Goal: Task Accomplishment & Management: Manage account settings

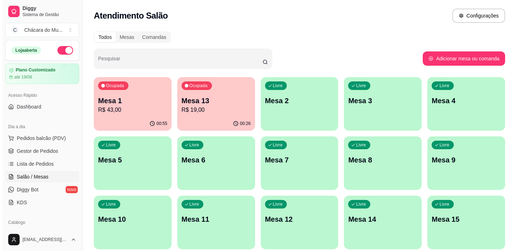
scroll to position [65, 0]
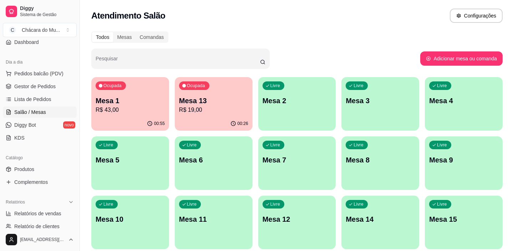
click at [119, 102] on p "Mesa 1" at bounding box center [130, 101] width 69 height 10
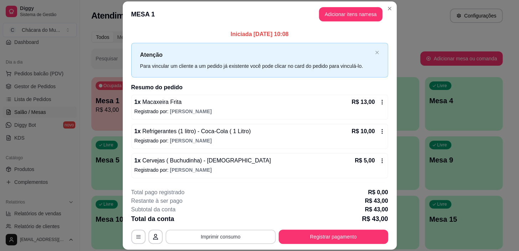
click at [215, 235] on button "Imprimir consumo" at bounding box center [221, 236] width 110 height 14
click at [209, 218] on button "IMPRESSORA" at bounding box center [220, 219] width 50 height 11
click at [329, 234] on button "Registrar pagamento" at bounding box center [333, 237] width 106 height 14
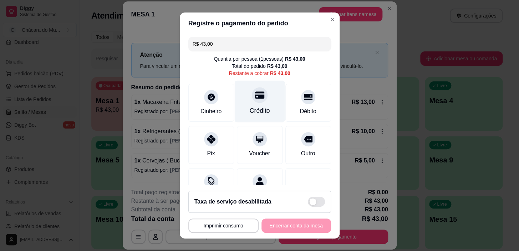
click at [255, 97] on icon at bounding box center [259, 95] width 9 height 7
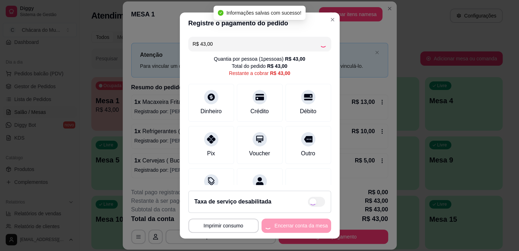
type input "R$ 0,00"
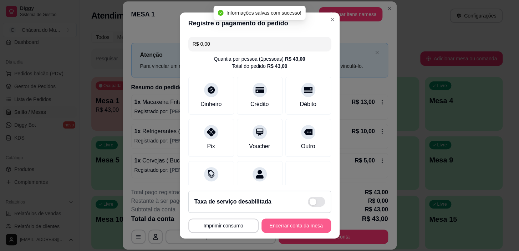
click at [294, 225] on button "Encerrar conta da mesa" at bounding box center [297, 225] width 70 height 14
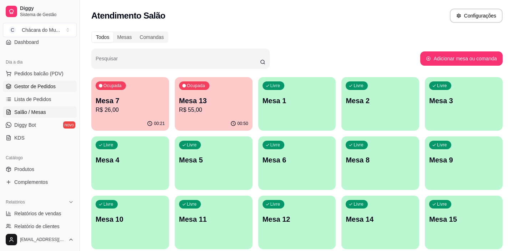
click at [36, 88] on span "Gestor de Pedidos" at bounding box center [34, 86] width 41 height 7
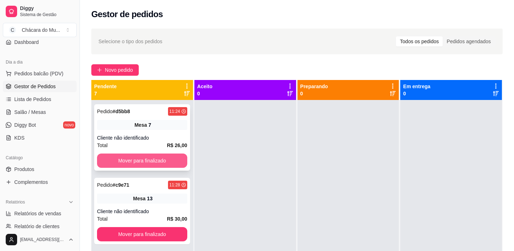
click at [140, 157] on button "Mover para finalizado" at bounding box center [142, 160] width 90 height 14
click at [140, 157] on button "Mover para finalizado" at bounding box center [141, 161] width 87 height 14
click at [140, 157] on button "Mover para finalizado" at bounding box center [142, 160] width 90 height 14
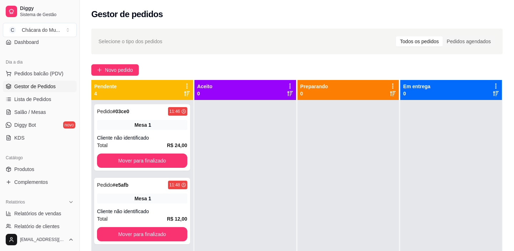
click at [140, 157] on button "Mover para finalizado" at bounding box center [142, 160] width 90 height 14
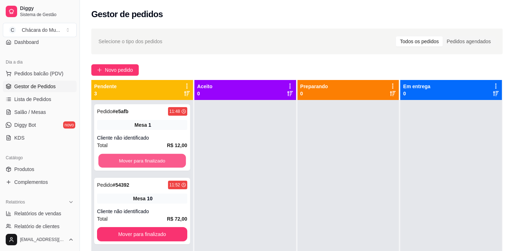
click at [140, 157] on button "Mover para finalizado" at bounding box center [141, 161] width 87 height 14
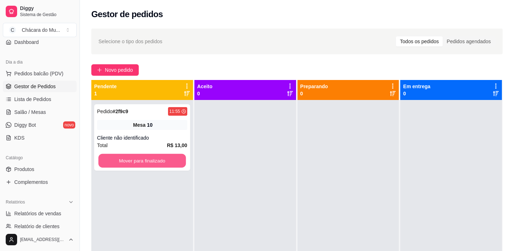
click at [140, 157] on button "Mover para finalizado" at bounding box center [141, 161] width 87 height 14
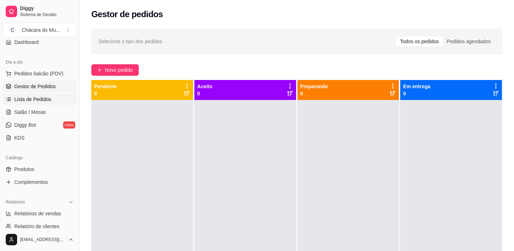
click at [30, 96] on span "Lista de Pedidos" at bounding box center [32, 99] width 37 height 7
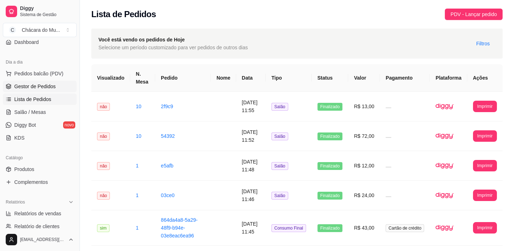
click at [34, 88] on span "Gestor de Pedidos" at bounding box center [34, 86] width 41 height 7
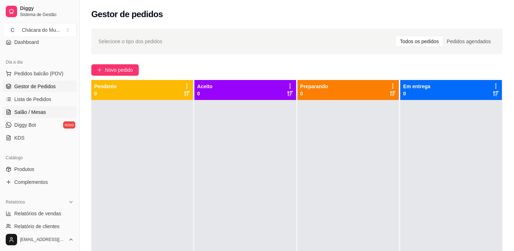
click at [32, 109] on span "Salão / Mesas" at bounding box center [30, 111] width 32 height 7
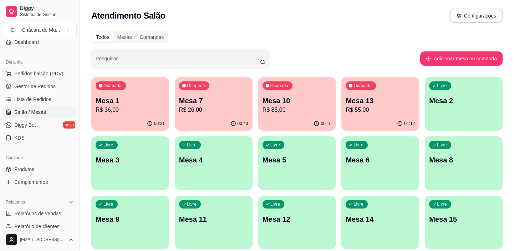
click at [395, 123] on div "01:12" at bounding box center [380, 124] width 78 height 14
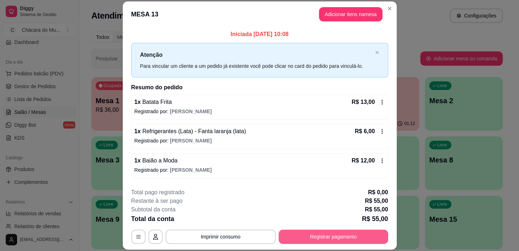
click at [303, 240] on button "Registrar pagamento" at bounding box center [334, 236] width 110 height 14
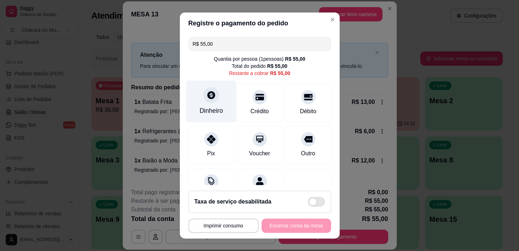
click at [212, 112] on div "Dinheiro" at bounding box center [211, 110] width 24 height 9
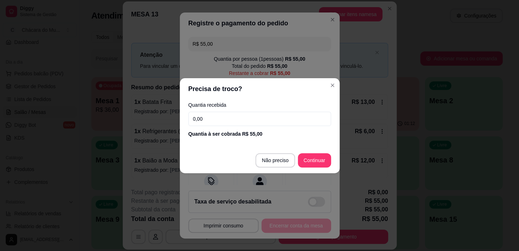
click at [213, 121] on input "0,00" at bounding box center [259, 119] width 143 height 14
type input "55,00"
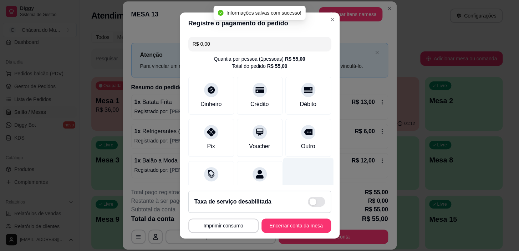
type input "R$ 0,00"
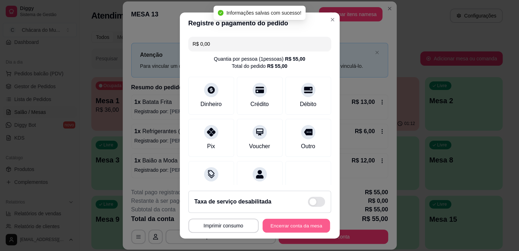
click at [299, 226] on button "Encerrar conta da mesa" at bounding box center [296, 225] width 67 height 14
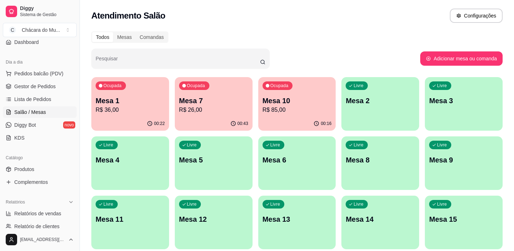
click at [27, 108] on span "Salão / Mesas" at bounding box center [30, 111] width 32 height 7
click at [40, 98] on span "Lista de Pedidos" at bounding box center [32, 99] width 37 height 7
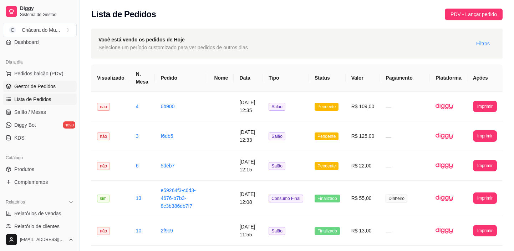
click at [32, 91] on link "Gestor de Pedidos" at bounding box center [40, 86] width 74 height 11
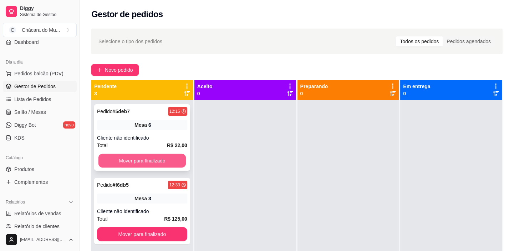
click at [148, 161] on button "Mover para finalizado" at bounding box center [141, 161] width 87 height 14
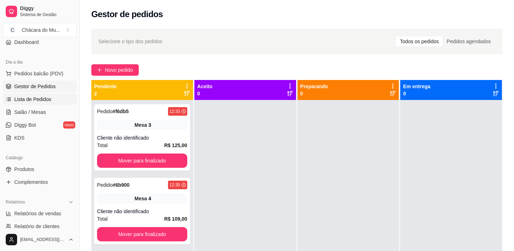
click at [36, 96] on span "Lista de Pedidos" at bounding box center [32, 99] width 37 height 7
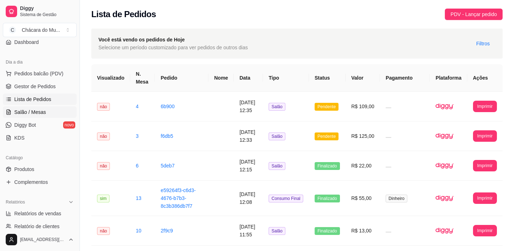
click at [37, 113] on span "Salão / Mesas" at bounding box center [30, 111] width 32 height 7
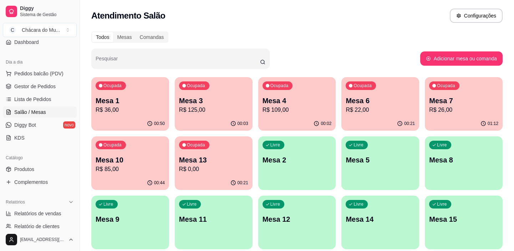
click at [213, 107] on p "R$ 125,00" at bounding box center [213, 110] width 69 height 9
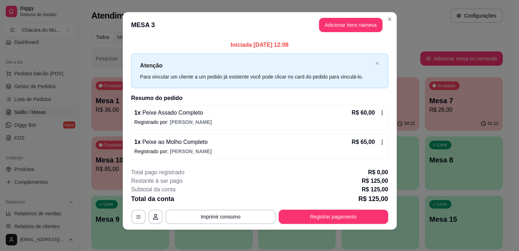
scroll to position [6, 0]
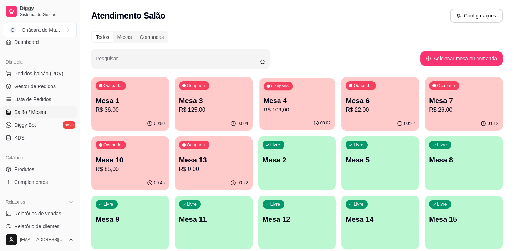
click at [295, 101] on p "Mesa 4" at bounding box center [297, 101] width 67 height 10
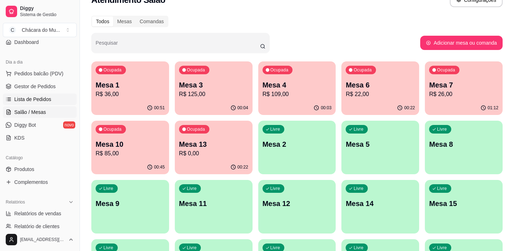
scroll to position [0, 0]
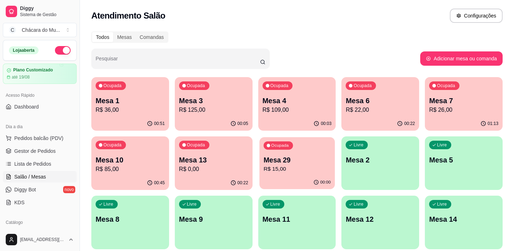
click at [282, 169] on p "R$ 15,00" at bounding box center [297, 169] width 67 height 8
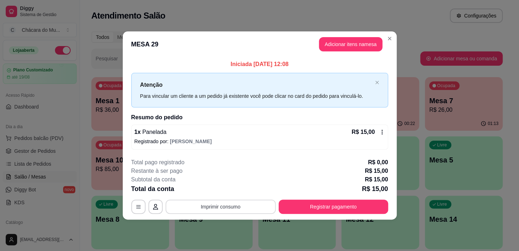
click at [226, 208] on button "Imprimir consumo" at bounding box center [221, 206] width 110 height 14
click at [219, 187] on button "IMPRESSORA" at bounding box center [223, 189] width 50 height 11
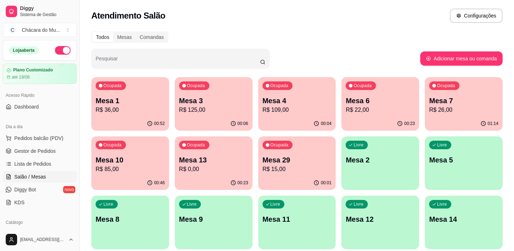
click at [209, 94] on div "Ocupada Mesa 3 R$ 125,00" at bounding box center [214, 97] width 78 height 40
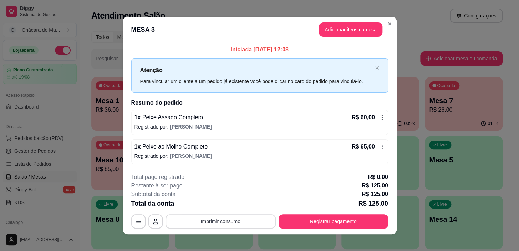
click at [244, 221] on button "Imprimir consumo" at bounding box center [221, 221] width 110 height 14
click at [228, 204] on button "IMPRESSORA" at bounding box center [220, 204] width 52 height 11
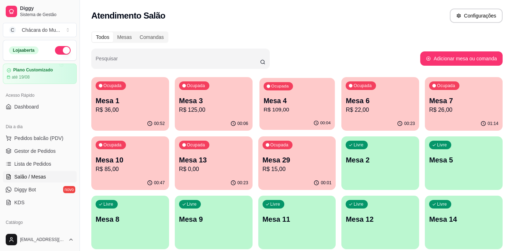
click at [313, 95] on div "Ocupada Mesa 4 R$ 109,00" at bounding box center [296, 97] width 75 height 39
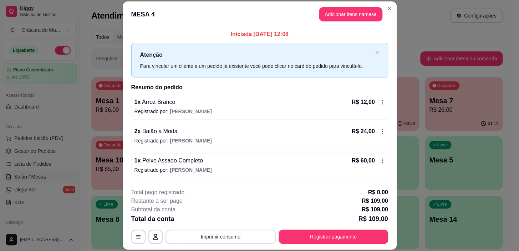
click at [237, 238] on button "Imprimir consumo" at bounding box center [221, 236] width 110 height 14
click at [228, 215] on button "IMPRESSORA" at bounding box center [220, 219] width 50 height 11
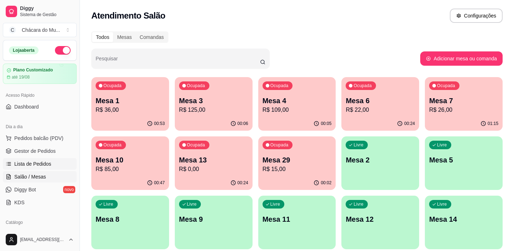
click at [40, 164] on span "Lista de Pedidos" at bounding box center [32, 163] width 37 height 7
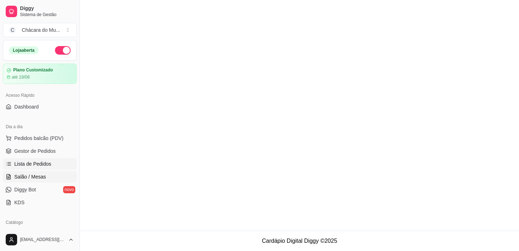
click at [36, 178] on span "Salão / Mesas" at bounding box center [30, 176] width 32 height 7
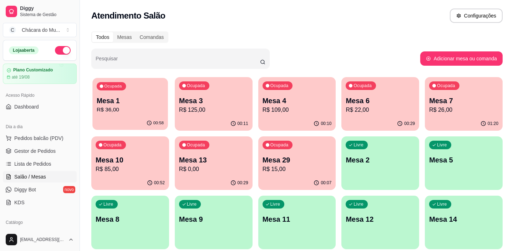
click at [126, 102] on p "Mesa 1" at bounding box center [130, 101] width 67 height 10
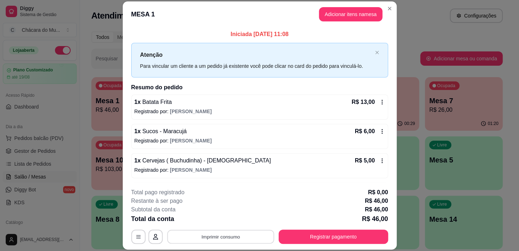
click at [229, 239] on button "Imprimir consumo" at bounding box center [220, 237] width 107 height 14
click at [220, 215] on button "IMPRESSORA" at bounding box center [220, 219] width 50 height 11
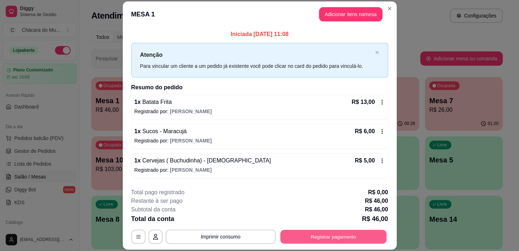
click at [299, 234] on button "Registrar pagamento" at bounding box center [333, 237] width 106 height 14
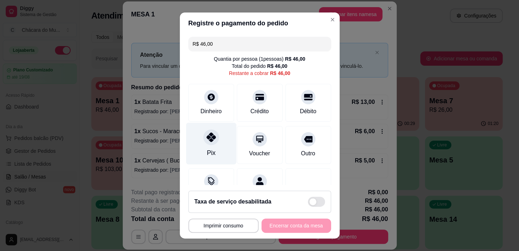
click at [207, 137] on icon at bounding box center [210, 136] width 9 height 9
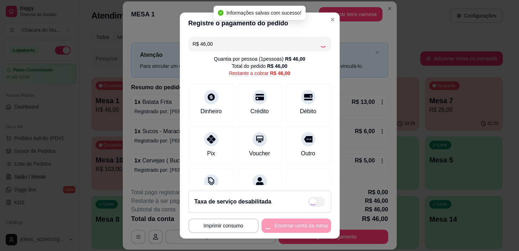
type input "R$ 0,00"
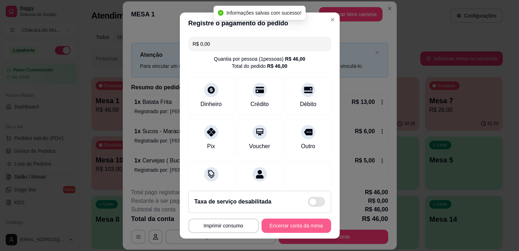
click at [299, 228] on button "Encerrar conta da mesa" at bounding box center [297, 225] width 70 height 14
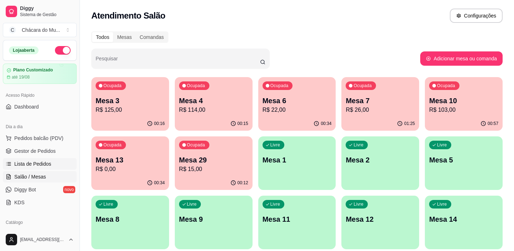
click at [32, 159] on link "Lista de Pedidos" at bounding box center [40, 163] width 74 height 11
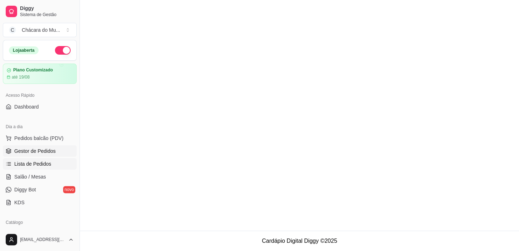
click at [37, 150] on span "Gestor de Pedidos" at bounding box center [34, 150] width 41 height 7
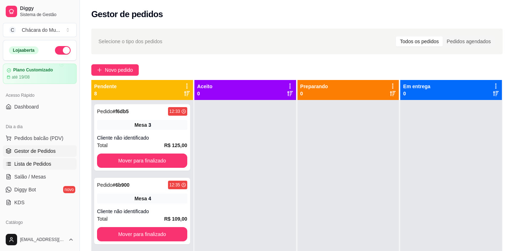
click at [37, 167] on span "Lista de Pedidos" at bounding box center [32, 163] width 37 height 7
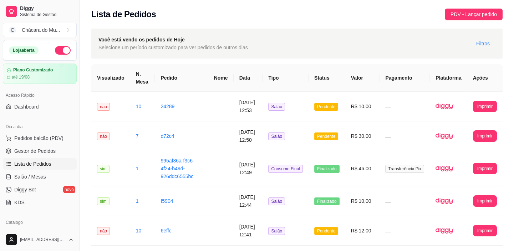
click at [37, 164] on span "Lista de Pedidos" at bounding box center [32, 163] width 37 height 7
click at [35, 178] on span "Salão / Mesas" at bounding box center [30, 176] width 32 height 7
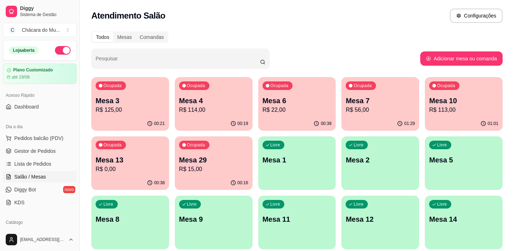
click at [461, 122] on div "01:01" at bounding box center [464, 124] width 78 height 14
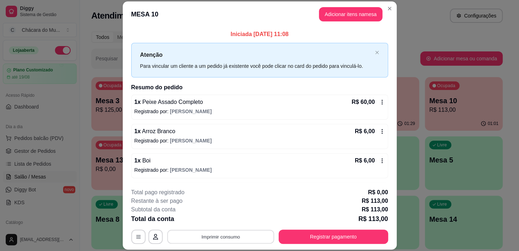
click at [204, 237] on button "Imprimir consumo" at bounding box center [220, 237] width 107 height 14
click at [232, 222] on button "IMPRESSORA" at bounding box center [220, 219] width 52 height 11
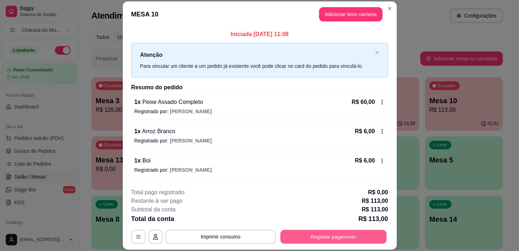
click at [326, 243] on button "Registrar pagamento" at bounding box center [333, 237] width 106 height 14
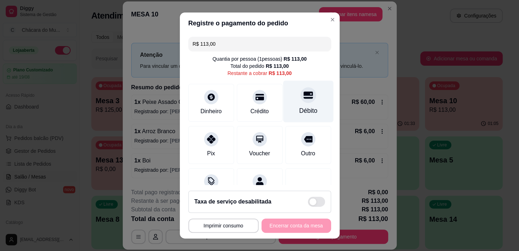
click at [299, 110] on div "Débito" at bounding box center [308, 110] width 18 height 9
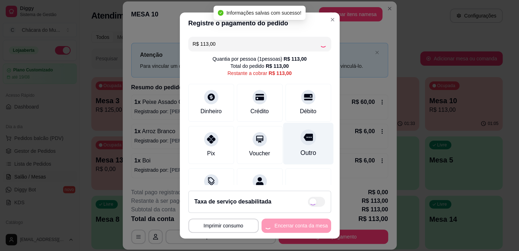
type input "R$ 0,00"
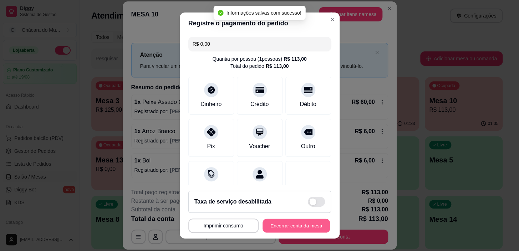
click at [273, 222] on button "Encerrar conta da mesa" at bounding box center [296, 225] width 67 height 14
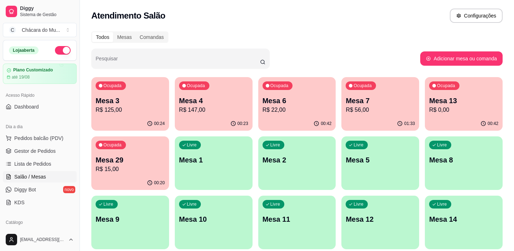
click at [141, 172] on p "R$ 15,00" at bounding box center [130, 169] width 69 height 9
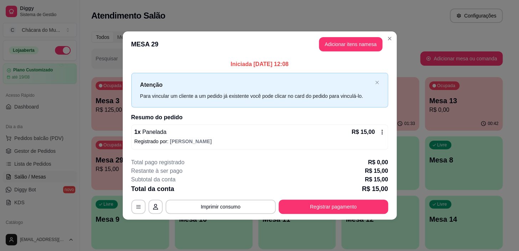
click at [384, 132] on icon at bounding box center [382, 132] width 6 height 6
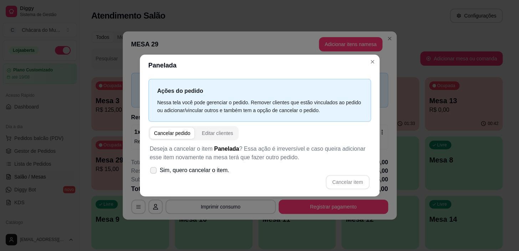
click at [154, 167] on span at bounding box center [153, 170] width 7 height 7
click at [154, 171] on input "Sim, quero cancelar o item." at bounding box center [151, 173] width 5 height 5
checkbox input "true"
click at [340, 181] on button "Cancelar item" at bounding box center [348, 182] width 44 height 14
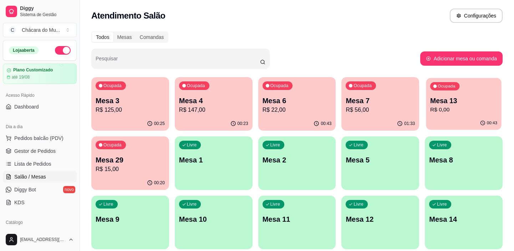
click at [471, 111] on p "R$ 0,00" at bounding box center [463, 110] width 67 height 8
click at [37, 188] on link "Diggy Bot novo" at bounding box center [40, 189] width 74 height 11
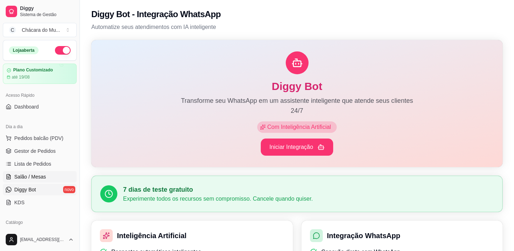
click at [37, 178] on span "Salão / Mesas" at bounding box center [30, 176] width 32 height 7
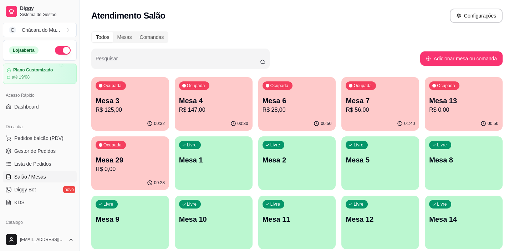
click at [286, 105] on p "Mesa 6" at bounding box center [297, 101] width 69 height 10
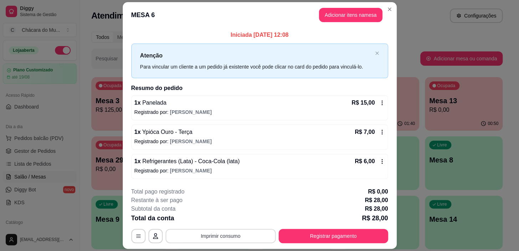
click at [240, 241] on button "Imprimir consumo" at bounding box center [221, 236] width 110 height 14
click at [236, 239] on button "Imprimir consumo" at bounding box center [220, 236] width 107 height 14
click at [229, 235] on button "Imprimir consumo" at bounding box center [220, 236] width 107 height 14
click at [220, 212] on div "Escolha a impressora IMPRESSORA" at bounding box center [220, 214] width 59 height 24
click at [220, 220] on button "IMPRESSORA" at bounding box center [220, 219] width 52 height 11
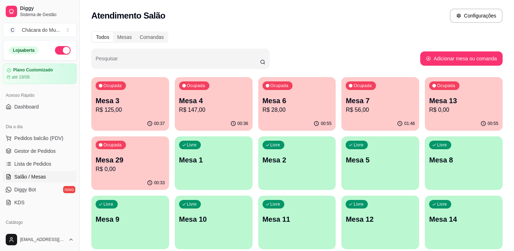
click at [298, 113] on p "R$ 28,00" at bounding box center [297, 110] width 69 height 9
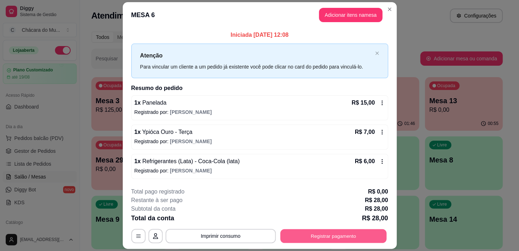
click at [335, 236] on button "Registrar pagamento" at bounding box center [333, 236] width 106 height 14
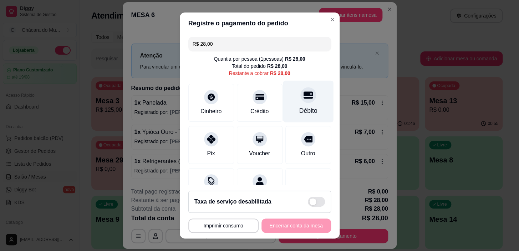
click at [299, 109] on div "Débito" at bounding box center [308, 110] width 18 height 9
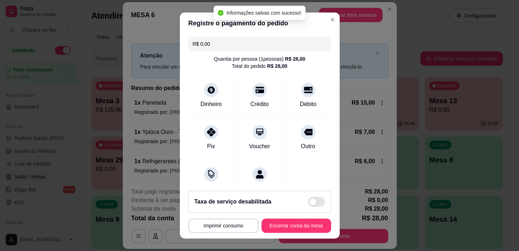
type input "R$ 0,00"
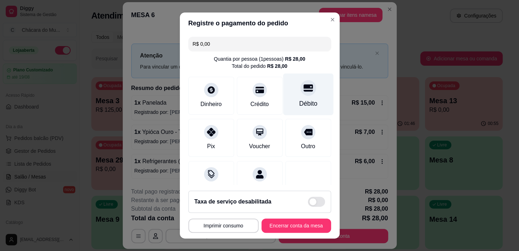
click at [299, 100] on div "Débito" at bounding box center [308, 103] width 18 height 9
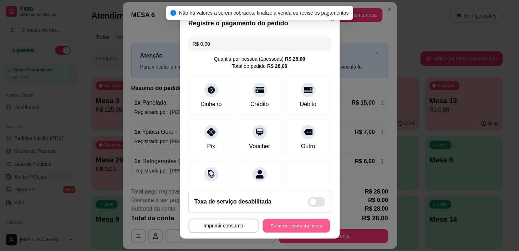
click at [291, 220] on button "Encerrar conta da mesa" at bounding box center [296, 225] width 67 height 14
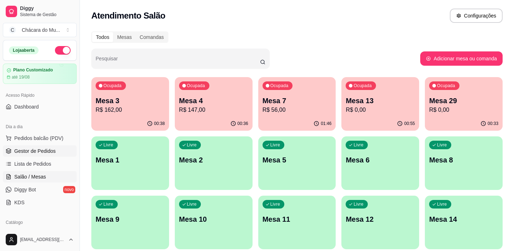
click at [35, 152] on span "Gestor de Pedidos" at bounding box center [34, 150] width 41 height 7
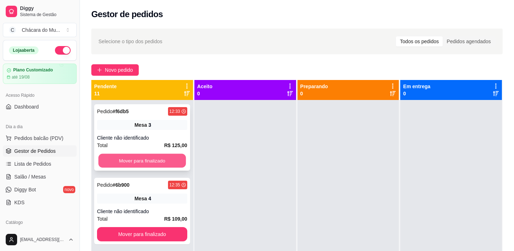
click at [135, 160] on button "Mover para finalizado" at bounding box center [141, 161] width 87 height 14
click at [135, 160] on button "Mover para finalizado" at bounding box center [142, 160] width 90 height 14
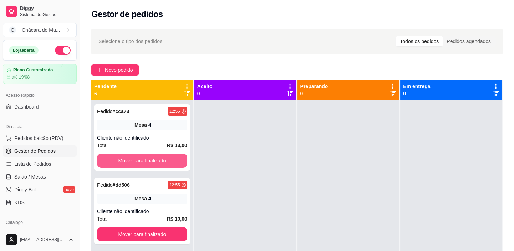
click at [135, 160] on button "Mover para finalizado" at bounding box center [142, 160] width 90 height 14
click at [135, 160] on button "Mover para finalizado" at bounding box center [141, 161] width 87 height 14
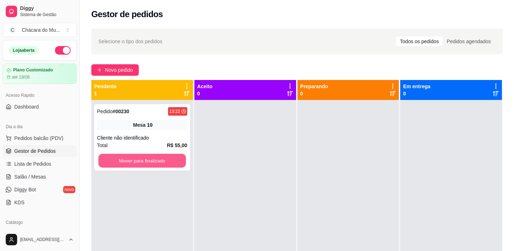
click at [135, 160] on button "Mover para finalizado" at bounding box center [141, 161] width 87 height 14
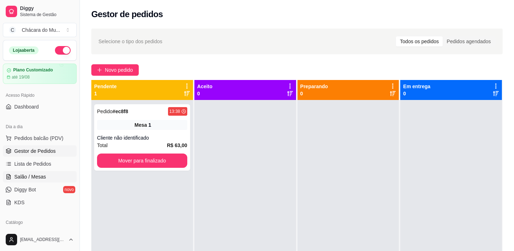
click at [33, 176] on span "Salão / Mesas" at bounding box center [30, 176] width 32 height 7
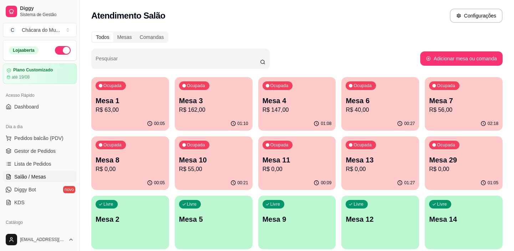
click at [452, 107] on p "R$ 56,00" at bounding box center [463, 110] width 69 height 9
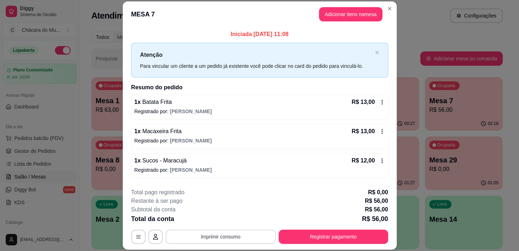
click at [248, 238] on button "Imprimir consumo" at bounding box center [221, 236] width 110 height 14
click at [225, 220] on button "IMPRESSORA" at bounding box center [220, 219] width 52 height 11
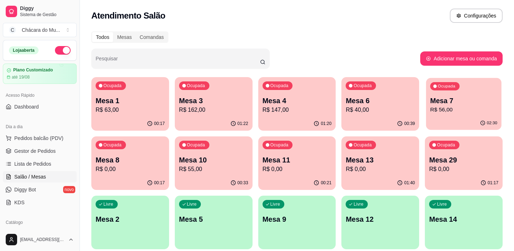
click at [460, 97] on p "Mesa 7" at bounding box center [463, 101] width 67 height 10
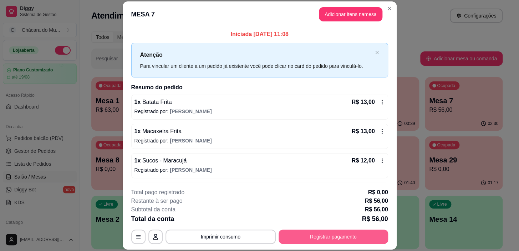
click at [301, 236] on button "Registrar pagamento" at bounding box center [334, 236] width 110 height 14
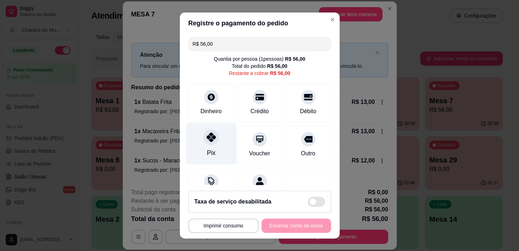
click at [212, 146] on div "Pix" at bounding box center [211, 144] width 50 height 42
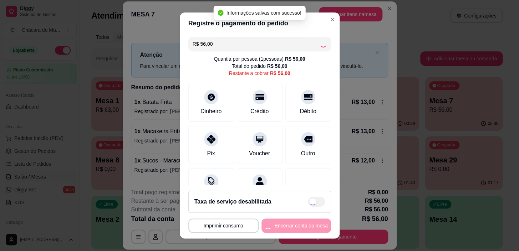
type input "R$ 0,00"
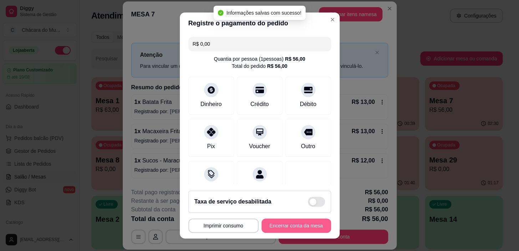
click at [285, 223] on button "Encerrar conta da mesa" at bounding box center [297, 225] width 70 height 14
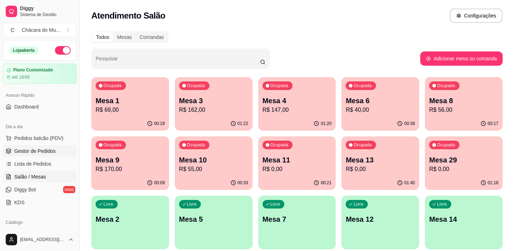
click at [33, 152] on span "Gestor de Pedidos" at bounding box center [34, 150] width 41 height 7
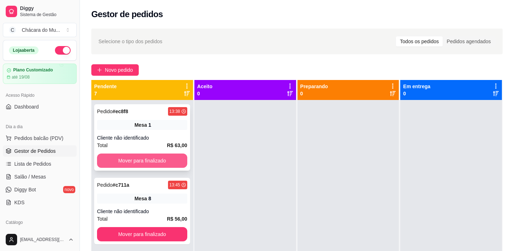
click at [100, 161] on button "Mover para finalizado" at bounding box center [142, 160] width 90 height 14
click at [100, 161] on button "Mover para finalizado" at bounding box center [141, 161] width 87 height 14
click at [100, 161] on button "Mover para finalizado" at bounding box center [142, 160] width 90 height 14
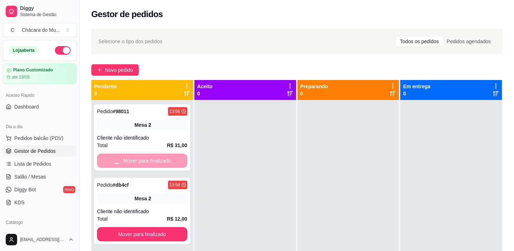
click at [100, 161] on div "Mover para finalizado" at bounding box center [142, 160] width 90 height 14
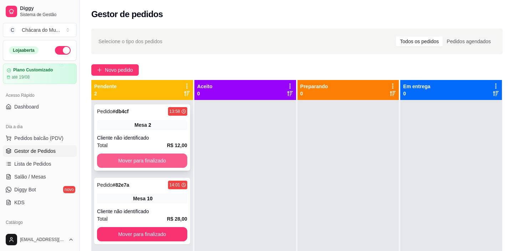
click at [128, 156] on button "Mover para finalizado" at bounding box center [142, 160] width 90 height 14
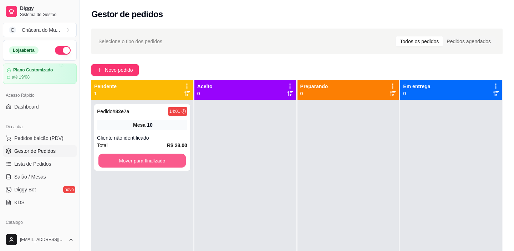
click at [128, 156] on button "Mover para finalizado" at bounding box center [141, 161] width 87 height 14
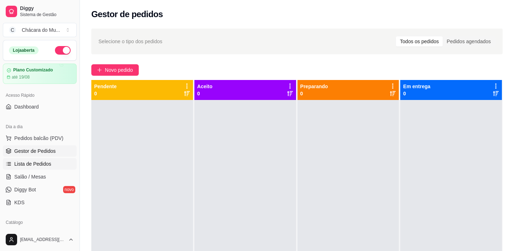
click at [38, 163] on span "Lista de Pedidos" at bounding box center [32, 163] width 37 height 7
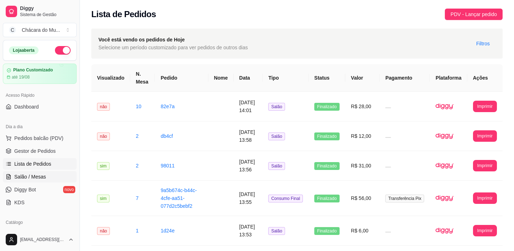
click at [38, 174] on span "Salão / Mesas" at bounding box center [30, 176] width 32 height 7
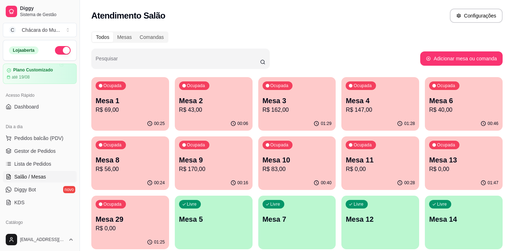
click at [457, 113] on p "R$ 40,00" at bounding box center [463, 110] width 69 height 9
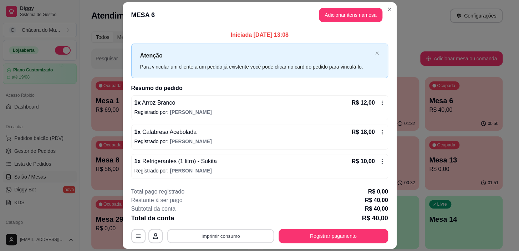
click at [246, 235] on button "Imprimir consumo" at bounding box center [220, 236] width 107 height 14
click at [227, 218] on button "IMPRESSORA" at bounding box center [220, 219] width 50 height 11
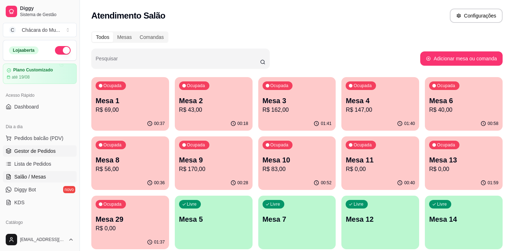
click at [42, 148] on span "Gestor de Pedidos" at bounding box center [34, 150] width 41 height 7
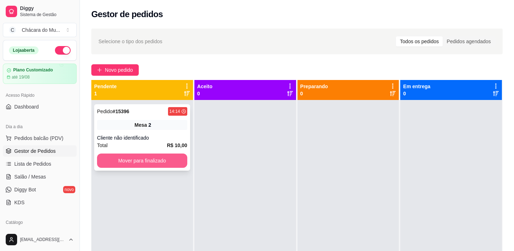
click at [141, 158] on button "Mover para finalizado" at bounding box center [142, 160] width 90 height 14
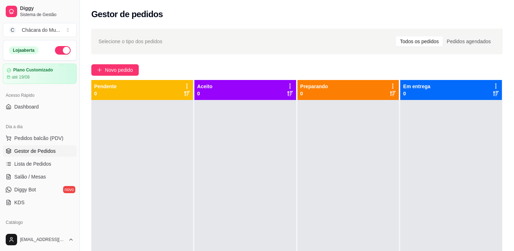
click at [41, 150] on span "Gestor de Pedidos" at bounding box center [34, 150] width 41 height 7
click at [36, 177] on span "Salão / Mesas" at bounding box center [30, 176] width 32 height 7
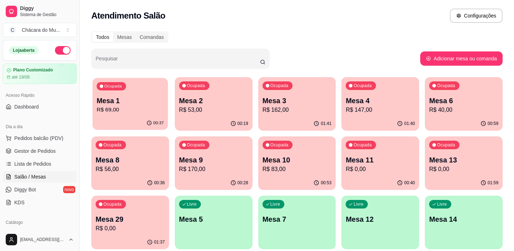
click at [111, 119] on div "00:37" at bounding box center [129, 123] width 75 height 14
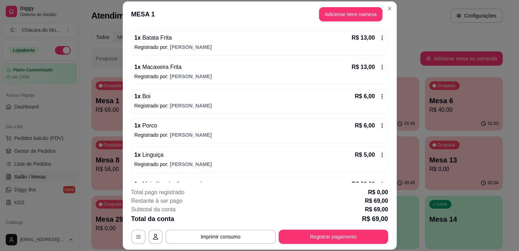
scroll to position [65, 0]
click at [379, 122] on icon at bounding box center [382, 125] width 6 height 6
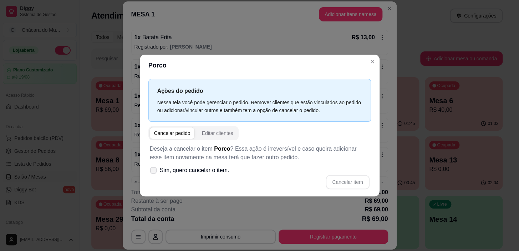
click at [153, 171] on icon at bounding box center [153, 170] width 5 height 4
click at [153, 171] on input "Sim, quero cancelar o item." at bounding box center [151, 173] width 5 height 5
checkbox input "true"
click at [336, 179] on button "Cancelar item" at bounding box center [348, 182] width 44 height 14
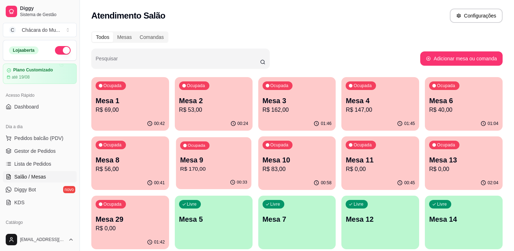
click at [212, 172] on p "R$ 170,00" at bounding box center [213, 169] width 67 height 8
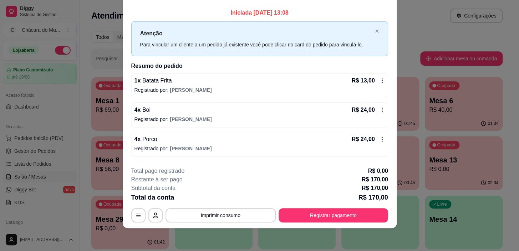
scroll to position [0, 0]
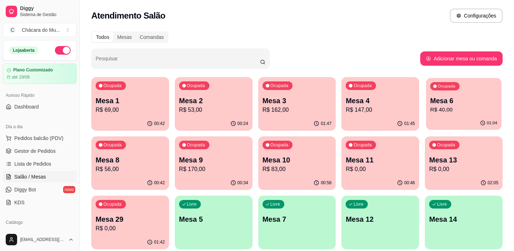
click at [478, 119] on div "01:04" at bounding box center [463, 123] width 75 height 14
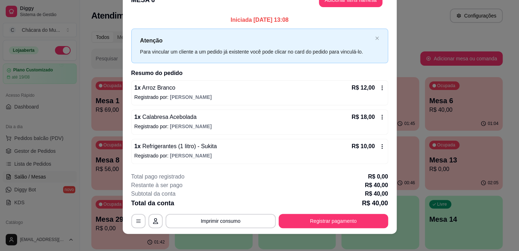
scroll to position [21, 0]
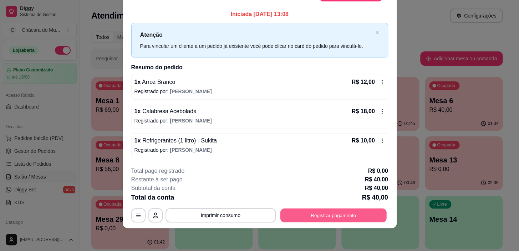
click at [365, 218] on button "Registrar pagamento" at bounding box center [333, 215] width 106 height 14
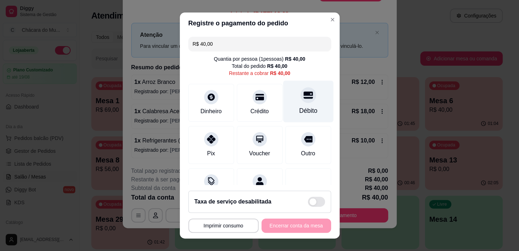
click at [293, 104] on div "Débito" at bounding box center [308, 102] width 50 height 42
type input "R$ 0,00"
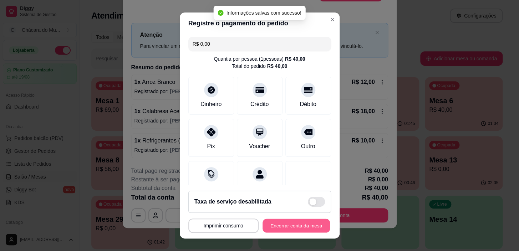
click at [285, 226] on button "Encerrar conta da mesa" at bounding box center [296, 225] width 67 height 14
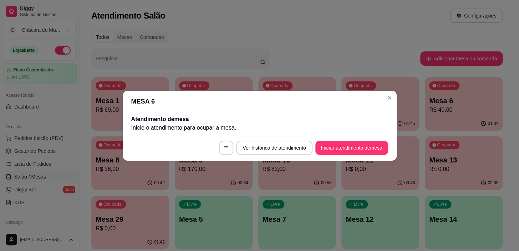
scroll to position [0, 0]
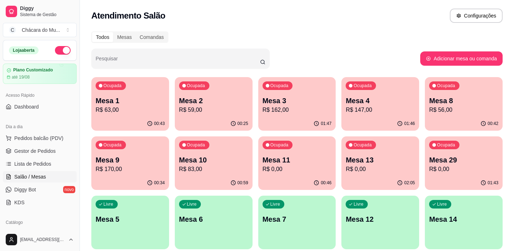
click at [380, 111] on p "R$ 147,00" at bounding box center [380, 110] width 69 height 9
click at [386, 100] on p "Mesa 4" at bounding box center [380, 101] width 69 height 10
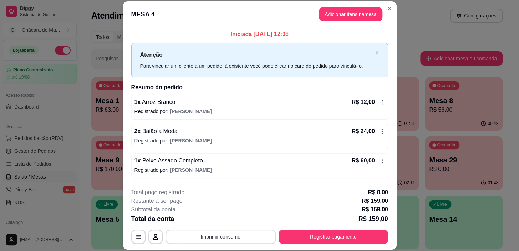
click at [246, 236] on button "Imprimir consumo" at bounding box center [221, 236] width 110 height 14
click at [237, 218] on button "IMPRESSORA" at bounding box center [220, 219] width 50 height 11
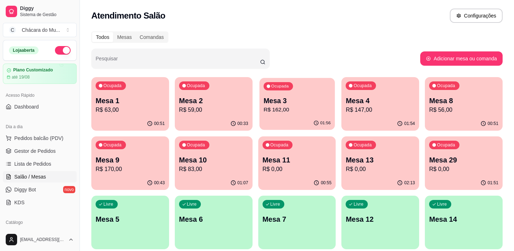
click at [283, 118] on div "01:56" at bounding box center [296, 123] width 75 height 14
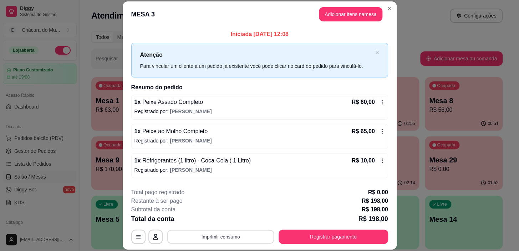
click at [239, 243] on button "Imprimir consumo" at bounding box center [220, 237] width 107 height 14
click at [221, 218] on button "IMPRESSORA" at bounding box center [220, 219] width 50 height 11
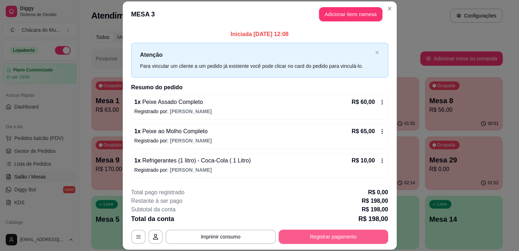
click at [325, 233] on button "Registrar pagamento" at bounding box center [334, 236] width 110 height 14
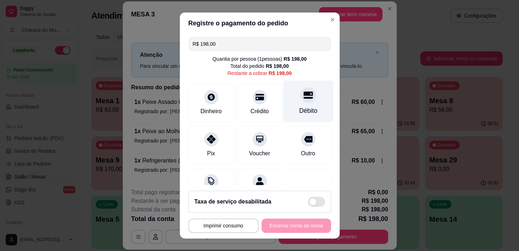
click at [300, 101] on div at bounding box center [308, 95] width 16 height 16
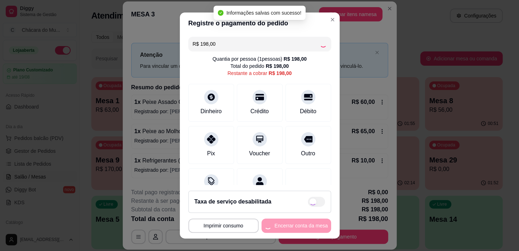
type input "R$ 0,00"
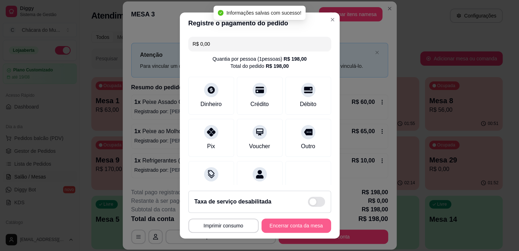
click at [300, 222] on button "Encerrar conta da mesa" at bounding box center [297, 225] width 70 height 14
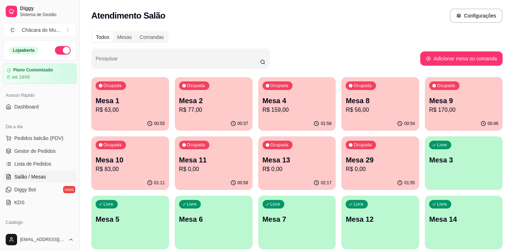
click at [308, 97] on p "Mesa 4" at bounding box center [297, 101] width 69 height 10
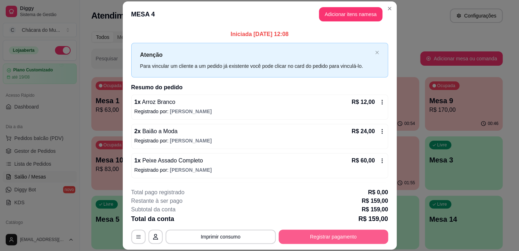
click at [318, 235] on button "Registrar pagamento" at bounding box center [334, 236] width 110 height 14
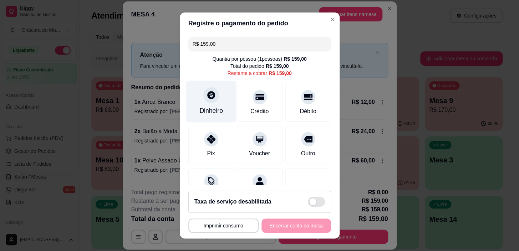
click at [211, 101] on div at bounding box center [211, 95] width 16 height 16
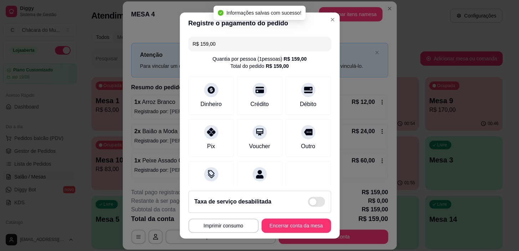
type input "R$ 0,00"
click at [298, 224] on button "Encerrar conta da mesa" at bounding box center [297, 225] width 70 height 14
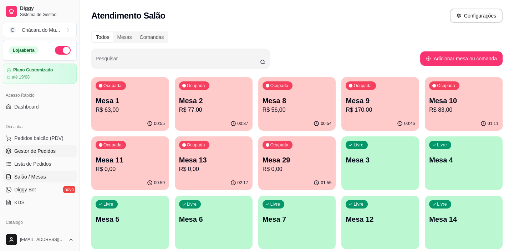
click at [38, 147] on span "Gestor de Pedidos" at bounding box center [34, 150] width 41 height 7
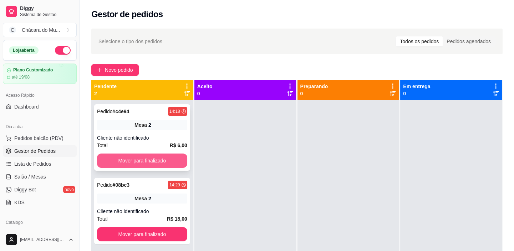
click at [120, 155] on button "Mover para finalizado" at bounding box center [142, 160] width 90 height 14
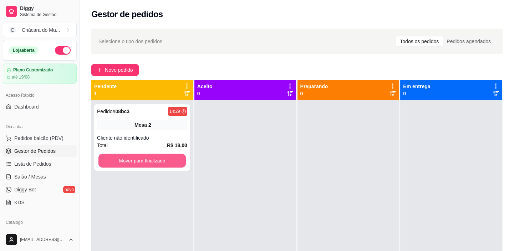
click at [120, 155] on button "Mover para finalizado" at bounding box center [141, 161] width 87 height 14
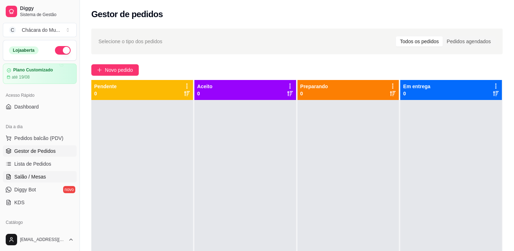
click at [36, 175] on span "Salão / Mesas" at bounding box center [30, 176] width 32 height 7
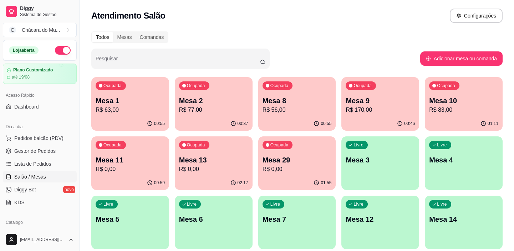
click at [310, 122] on div "00:55" at bounding box center [297, 124] width 78 height 14
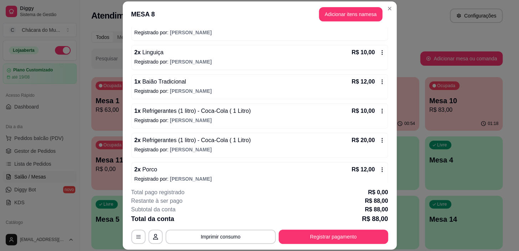
scroll to position [115, 0]
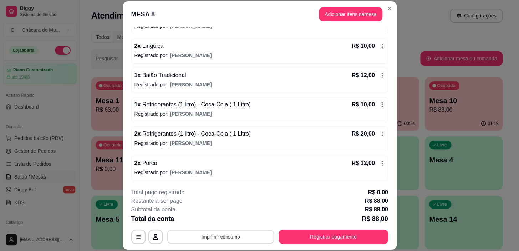
click at [230, 238] on button "Imprimir consumo" at bounding box center [220, 237] width 107 height 14
click at [212, 219] on button "IMPRESSORA" at bounding box center [220, 219] width 52 height 11
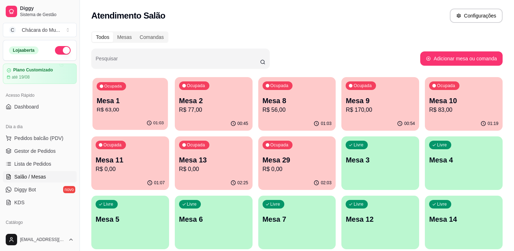
click at [135, 113] on p "R$ 63,00" at bounding box center [130, 110] width 67 height 8
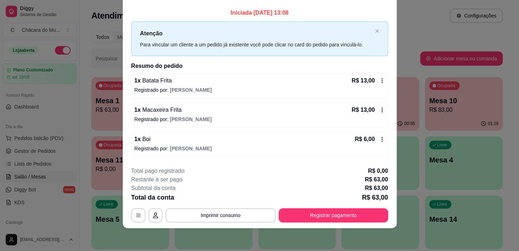
scroll to position [0, 0]
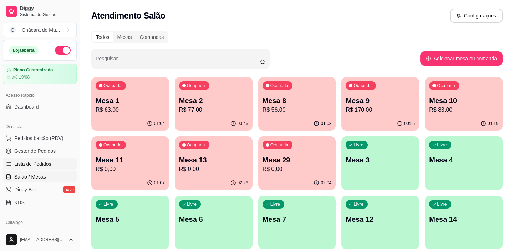
click at [29, 161] on span "Lista de Pedidos" at bounding box center [32, 163] width 37 height 7
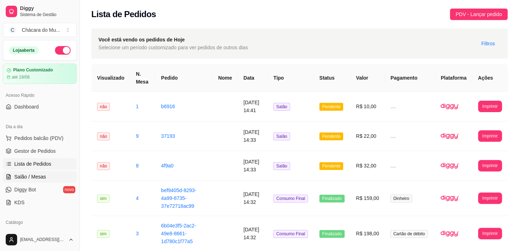
click at [25, 176] on span "Salão / Mesas" at bounding box center [30, 176] width 32 height 7
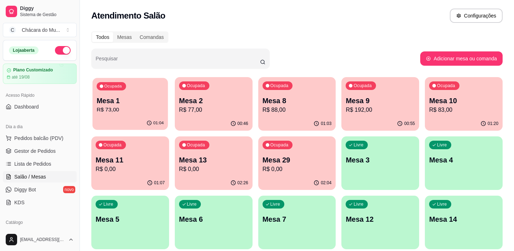
click at [135, 111] on p "R$ 73,00" at bounding box center [130, 110] width 67 height 8
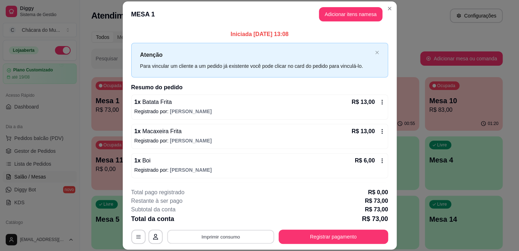
click at [212, 234] on button "Imprimir consumo" at bounding box center [220, 237] width 107 height 14
click at [234, 224] on button "IMPRESSORA" at bounding box center [220, 219] width 50 height 11
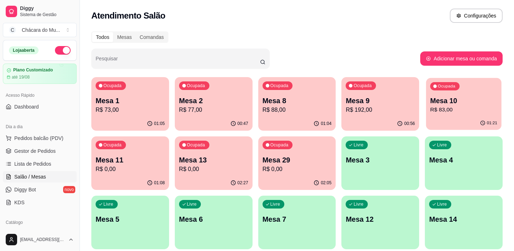
click at [455, 117] on div "01:21" at bounding box center [463, 123] width 75 height 14
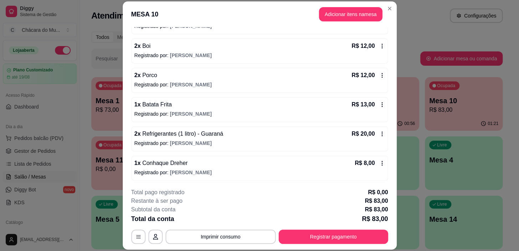
scroll to position [21, 0]
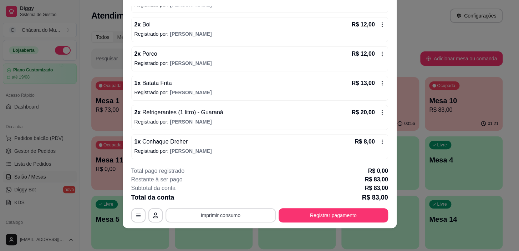
click at [234, 220] on button "Imprimir consumo" at bounding box center [221, 215] width 110 height 14
click at [218, 201] on button "IMPRESSORA" at bounding box center [220, 198] width 52 height 11
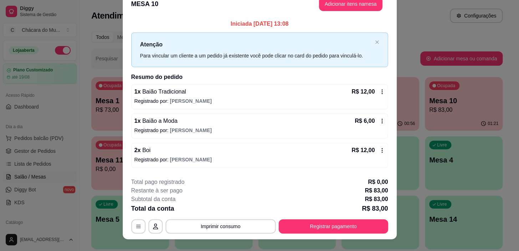
scroll to position [0, 0]
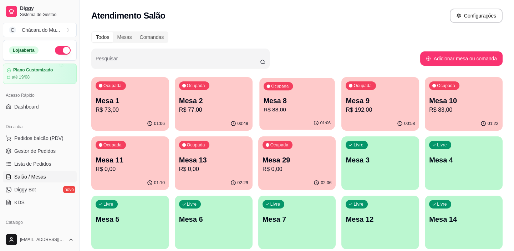
click at [264, 111] on p "R$ 88,00" at bounding box center [297, 110] width 67 height 8
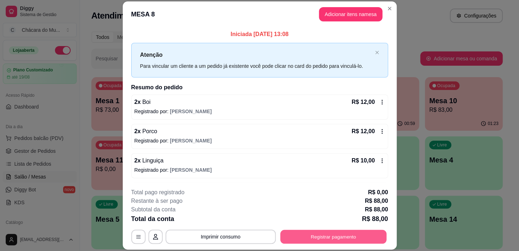
click at [320, 234] on button "Registrar pagamento" at bounding box center [333, 237] width 106 height 14
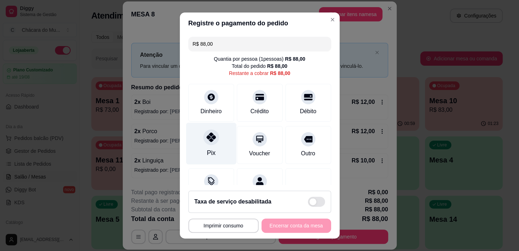
click at [206, 139] on icon at bounding box center [210, 136] width 9 height 9
type input "R$ 0,00"
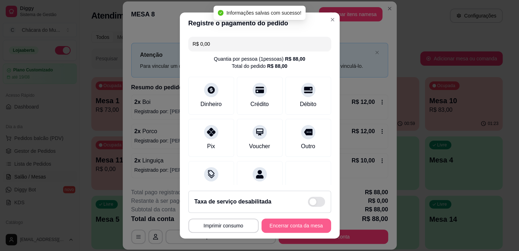
click at [306, 225] on button "Encerrar conta da mesa" at bounding box center [297, 225] width 70 height 14
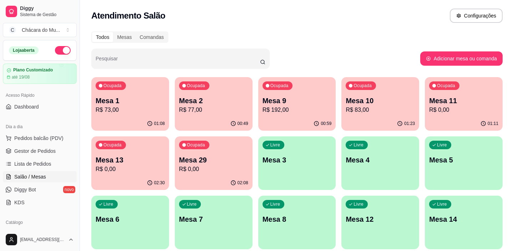
click at [367, 111] on p "R$ 83,00" at bounding box center [380, 110] width 69 height 9
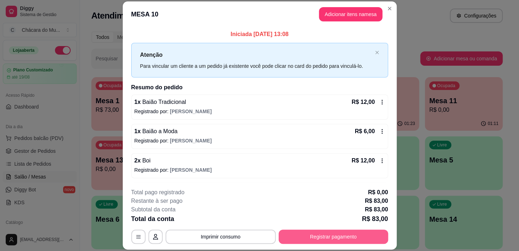
click at [340, 234] on button "Registrar pagamento" at bounding box center [334, 236] width 110 height 14
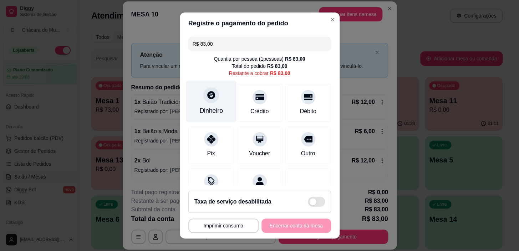
click at [209, 100] on icon at bounding box center [210, 94] width 9 height 9
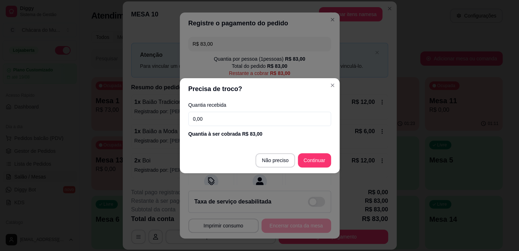
click at [230, 123] on input "0,00" at bounding box center [259, 119] width 143 height 14
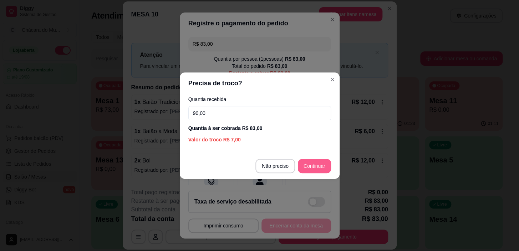
type input "90,00"
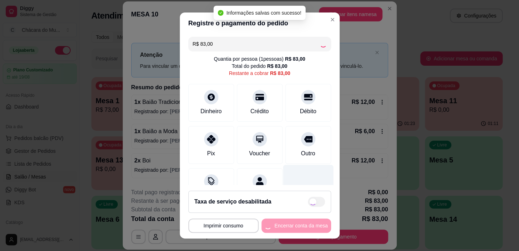
type input "R$ 0,00"
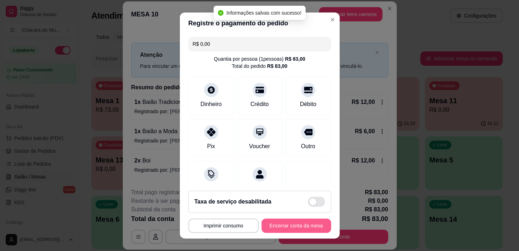
click at [302, 227] on button "Encerrar conta da mesa" at bounding box center [297, 225] width 70 height 14
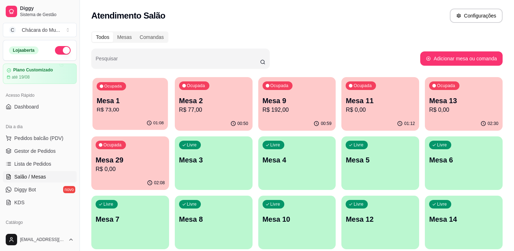
click at [135, 116] on div "Ocupada Mesa 1 R$ 73,00" at bounding box center [129, 97] width 75 height 39
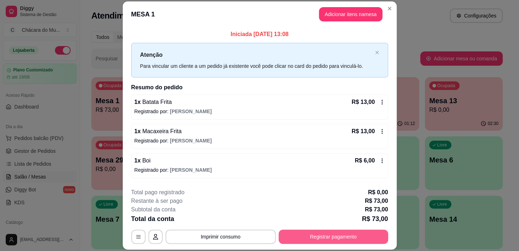
click at [308, 235] on button "Registrar pagamento" at bounding box center [334, 236] width 110 height 14
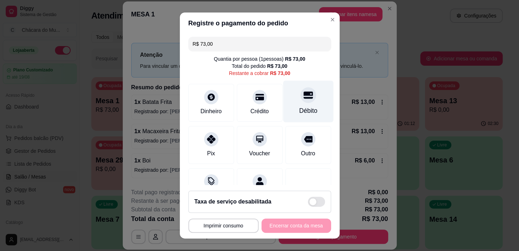
click at [300, 101] on div at bounding box center [308, 95] width 16 height 16
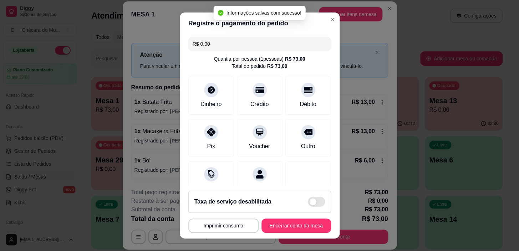
type input "R$ 0,00"
click at [296, 220] on button "Encerrar conta da mesa" at bounding box center [297, 225] width 70 height 14
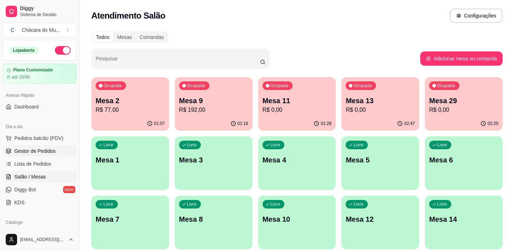
click at [50, 146] on link "Gestor de Pedidos" at bounding box center [40, 150] width 74 height 11
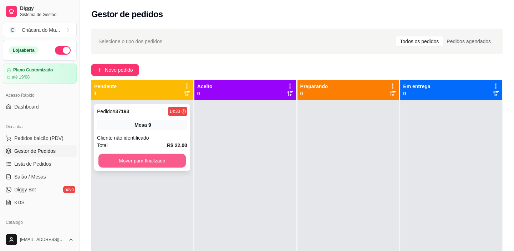
click at [161, 162] on button "Mover para finalizado" at bounding box center [141, 161] width 87 height 14
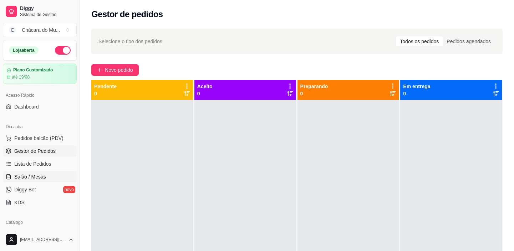
click at [25, 177] on span "Salão / Mesas" at bounding box center [30, 176] width 32 height 7
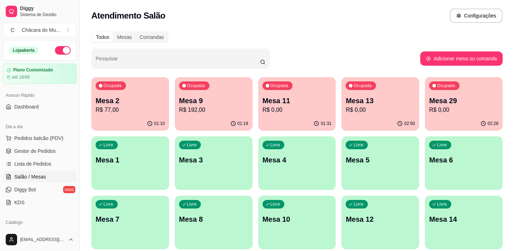
click at [121, 169] on div "Livre Mesa 1" at bounding box center [130, 158] width 78 height 45
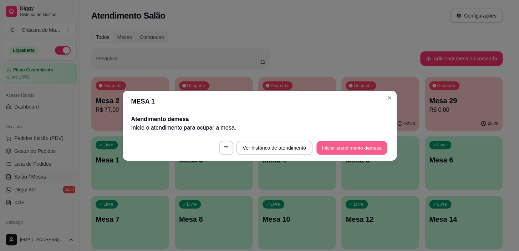
click at [316, 148] on button "Iniciar atendimento de mesa" at bounding box center [351, 148] width 71 height 14
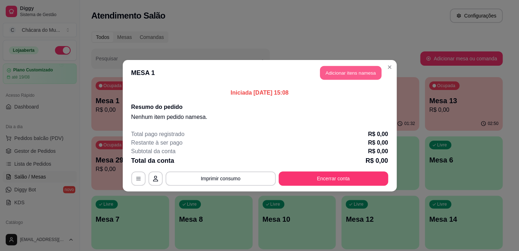
click at [352, 74] on button "Adicionar itens na mesa" at bounding box center [350, 73] width 61 height 14
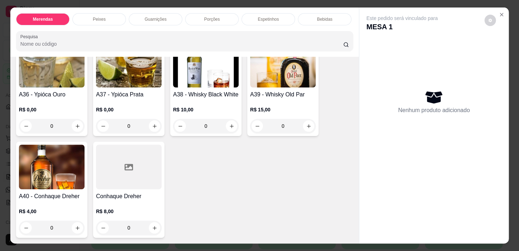
scroll to position [1232, 0]
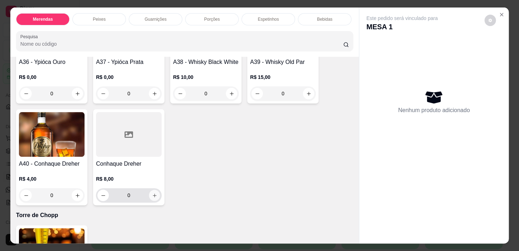
click at [154, 193] on icon "increase-product-quantity" at bounding box center [154, 195] width 5 height 5
type input "1"
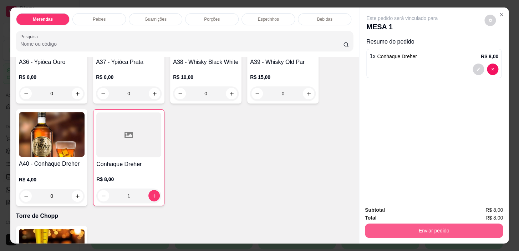
click at [472, 224] on button "Enviar pedido" at bounding box center [434, 230] width 138 height 14
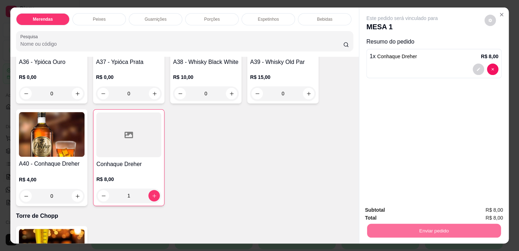
click at [425, 209] on button "Não registrar e enviar pedido" at bounding box center [410, 210] width 72 height 13
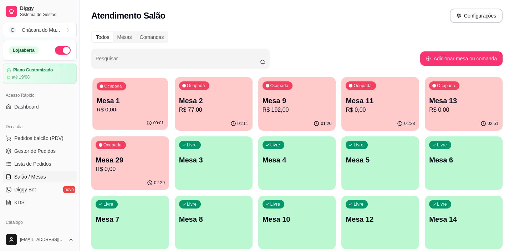
click at [134, 111] on p "R$ 0,00" at bounding box center [130, 110] width 67 height 8
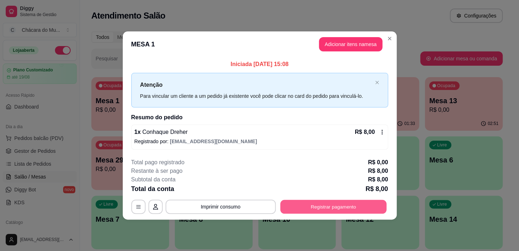
click at [305, 211] on button "Registrar pagamento" at bounding box center [333, 207] width 106 height 14
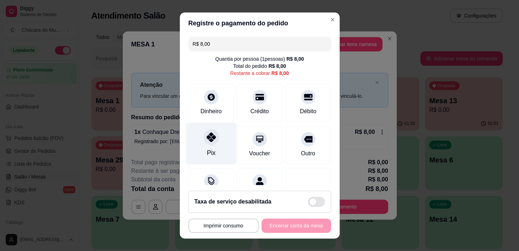
click at [213, 146] on div "Pix" at bounding box center [211, 144] width 50 height 42
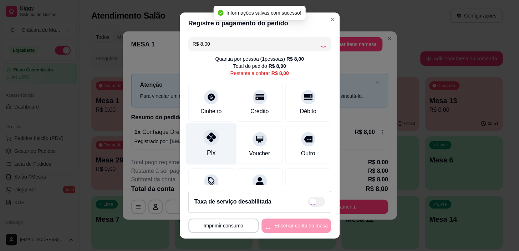
type input "R$ 0,00"
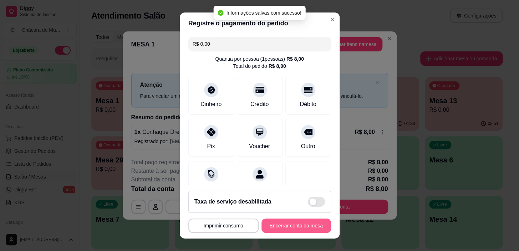
click at [280, 222] on button "Encerrar conta da mesa" at bounding box center [297, 225] width 70 height 14
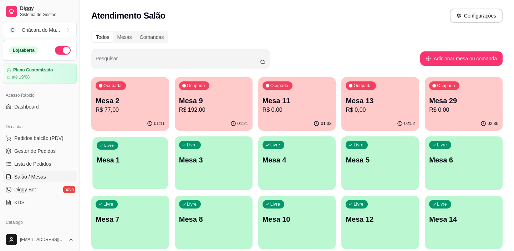
click at [128, 160] on p "Mesa 1" at bounding box center [130, 160] width 67 height 10
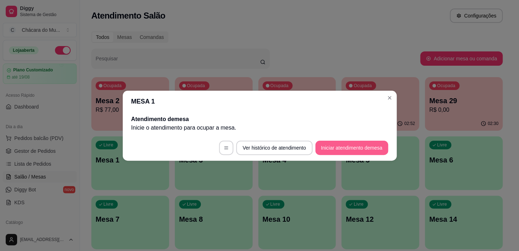
click at [323, 150] on button "Iniciar atendimento de mesa" at bounding box center [351, 148] width 73 height 14
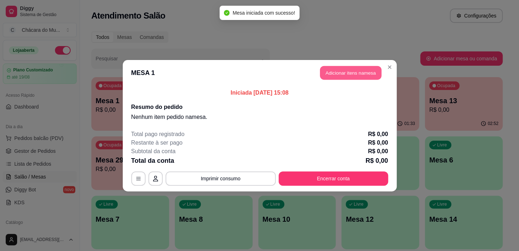
click at [338, 72] on button "Adicionar itens na mesa" at bounding box center [350, 73] width 61 height 14
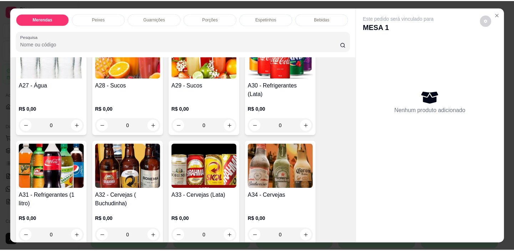
scroll to position [876, 0]
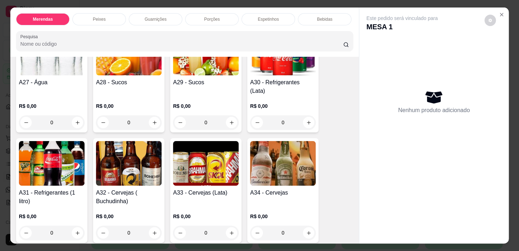
click at [153, 225] on div "0" at bounding box center [129, 232] width 66 height 14
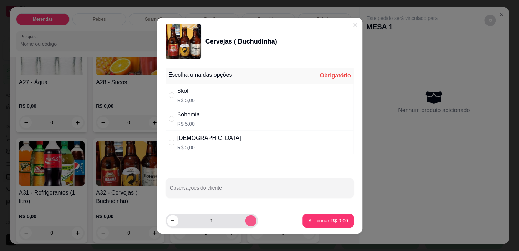
click at [245, 215] on button "increase-product-quantity" at bounding box center [250, 220] width 11 height 11
click at [172, 221] on icon "decrease-product-quantity" at bounding box center [172, 220] width 5 height 5
type input "1"
click at [298, 100] on div "Skol R$ 5,00" at bounding box center [260, 95] width 188 height 24
radio input "true"
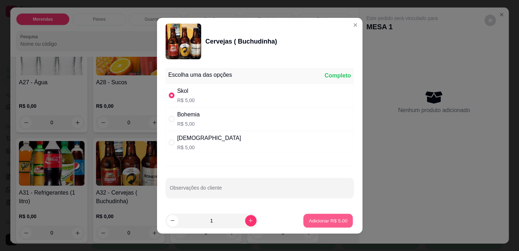
click at [318, 216] on button "Adicionar R$ 5,00" at bounding box center [328, 220] width 50 height 14
type input "1"
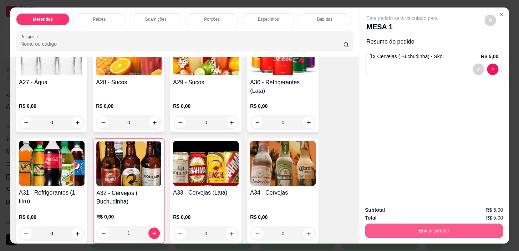
click at [439, 223] on button "Enviar pedido" at bounding box center [434, 230] width 138 height 14
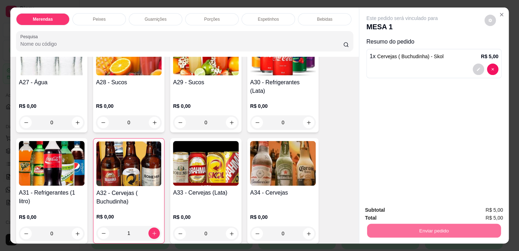
click at [431, 207] on button "Não registrar e enviar pedido" at bounding box center [410, 210] width 72 height 13
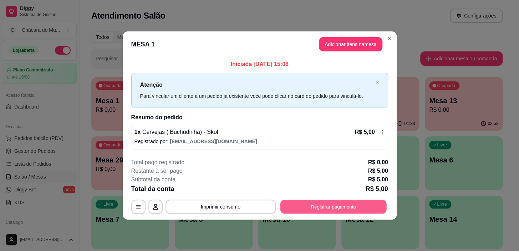
click at [342, 207] on button "Registrar pagamento" at bounding box center [333, 207] width 106 height 14
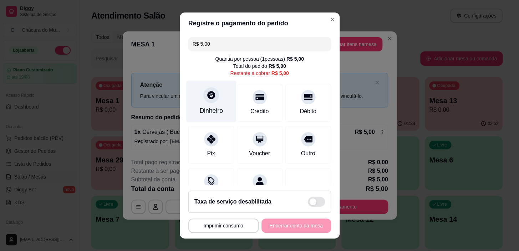
click at [204, 102] on div at bounding box center [211, 95] width 16 height 16
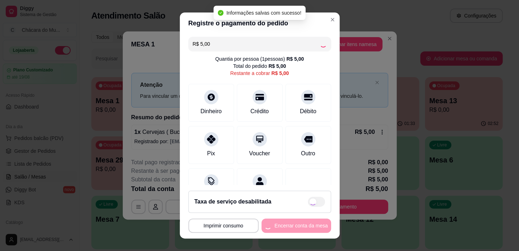
type input "R$ 0,00"
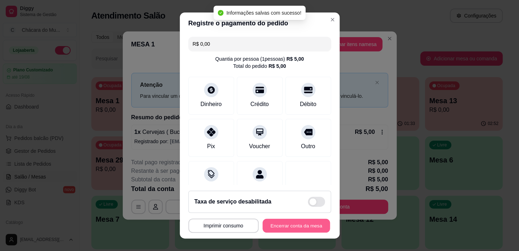
click at [293, 226] on button "Encerrar conta da mesa" at bounding box center [296, 225] width 67 height 14
